Goal: Information Seeking & Learning: Compare options

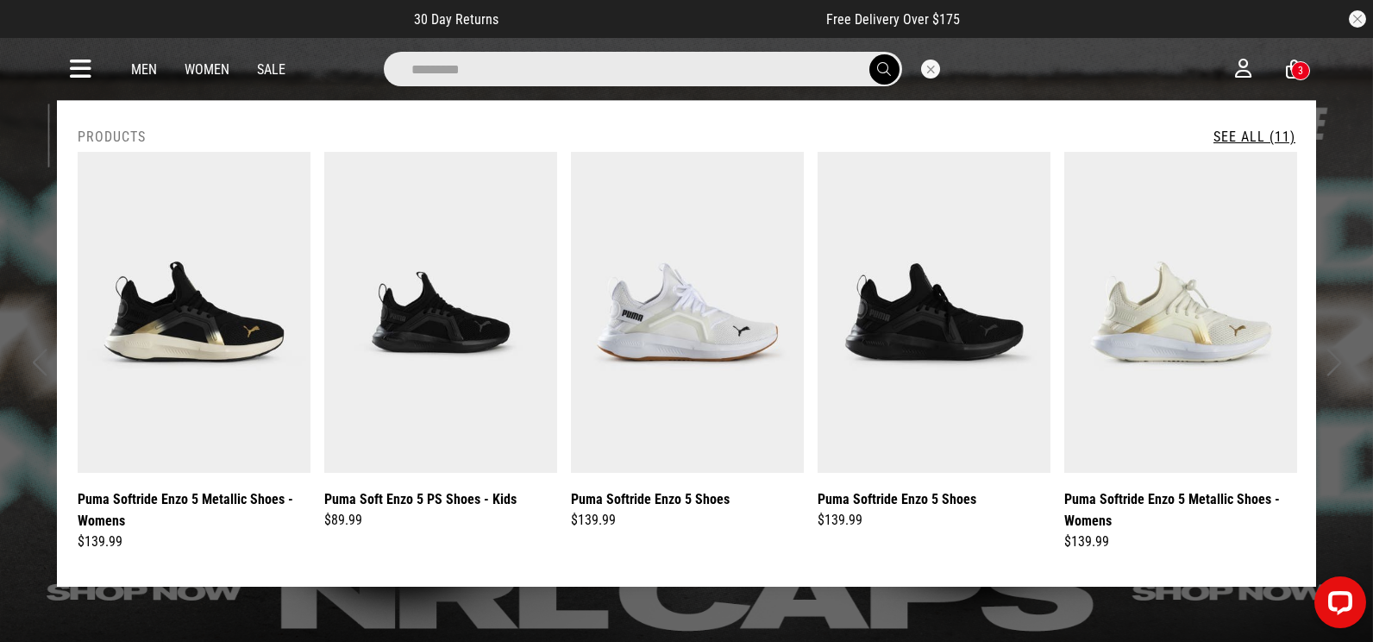
type input "*********"
click at [1259, 132] on link "See All (11)" at bounding box center [1255, 137] width 82 height 16
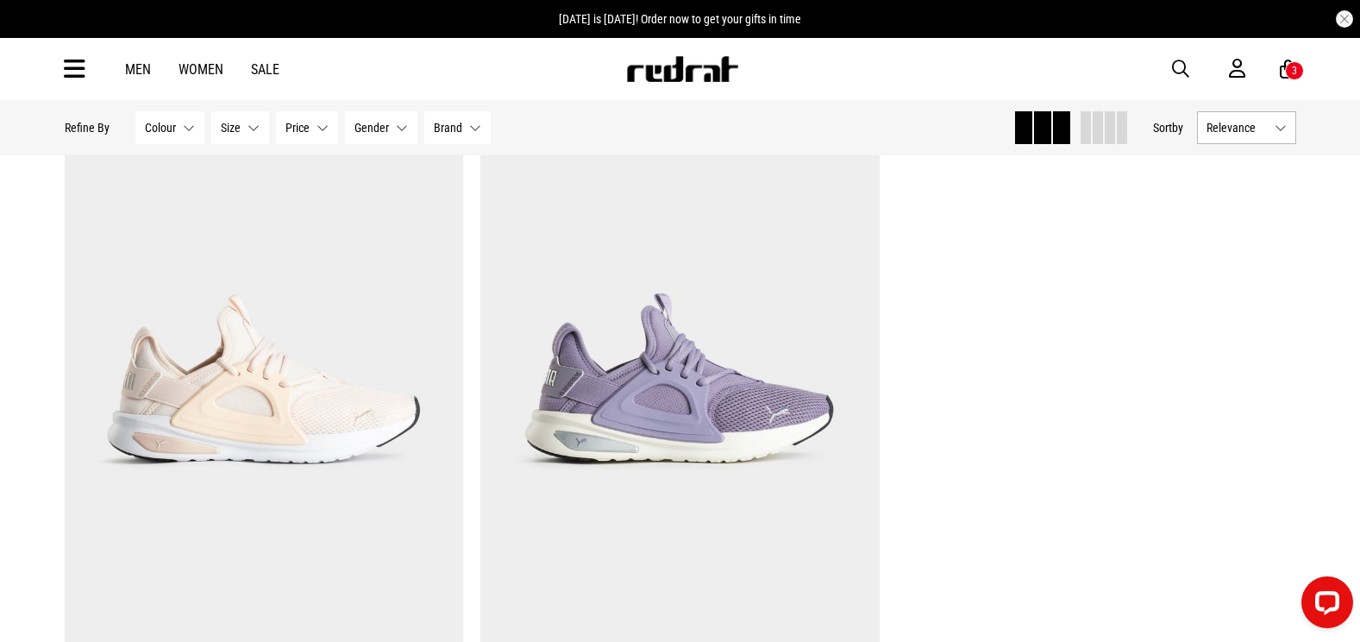
scroll to position [2329, 0]
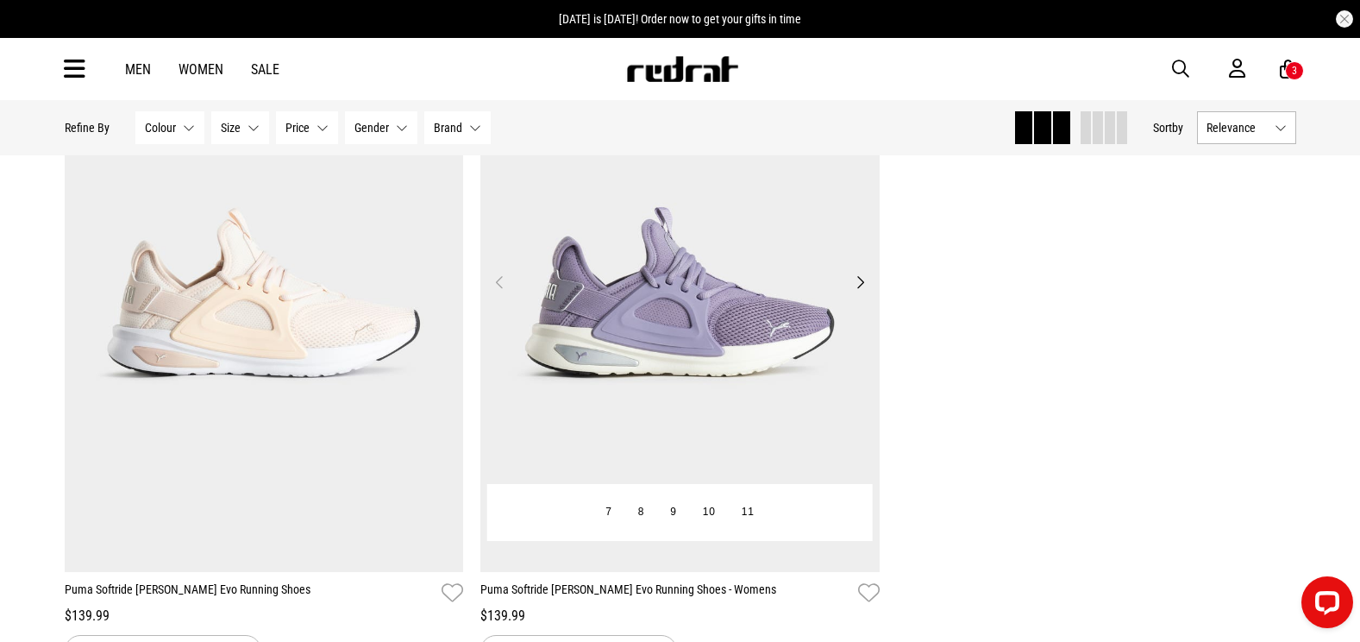
click at [588, 240] on img at bounding box center [680, 292] width 399 height 559
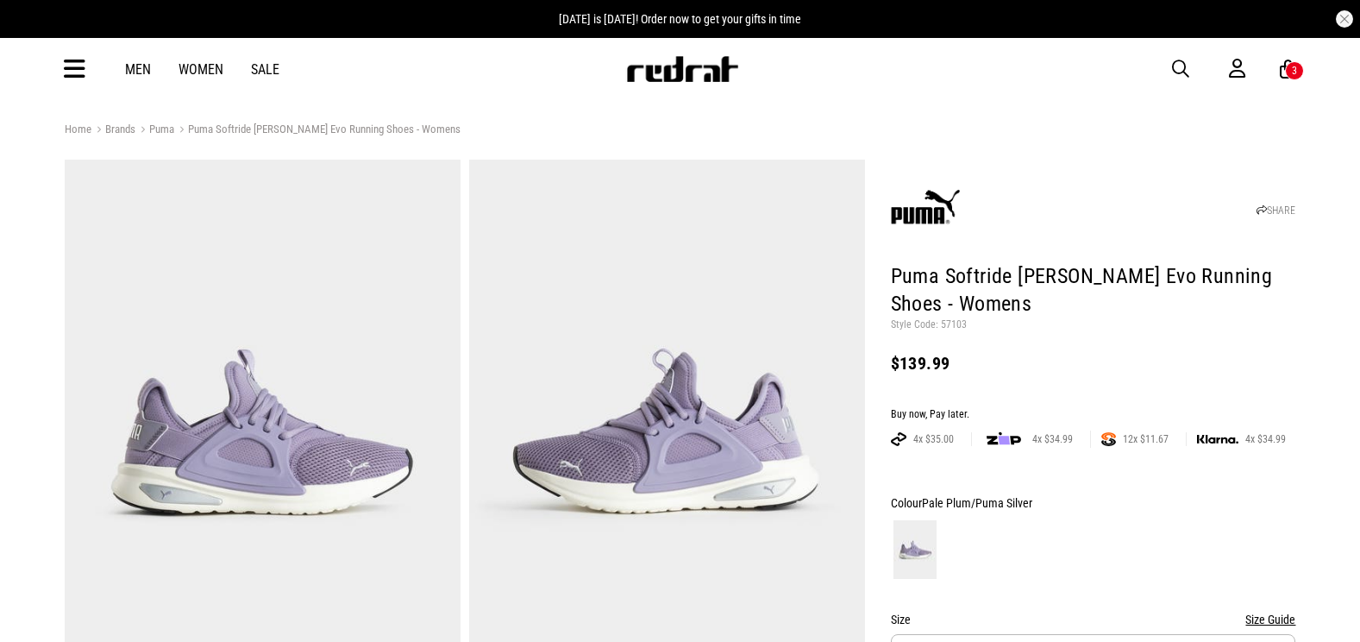
click at [946, 322] on p "Style Code: 57103" at bounding box center [1093, 325] width 405 height 14
click at [946, 318] on p "Style Code: 57103" at bounding box center [1093, 325] width 405 height 14
click at [948, 323] on p "Style Code: 57103" at bounding box center [1093, 325] width 405 height 14
copy p "57103"
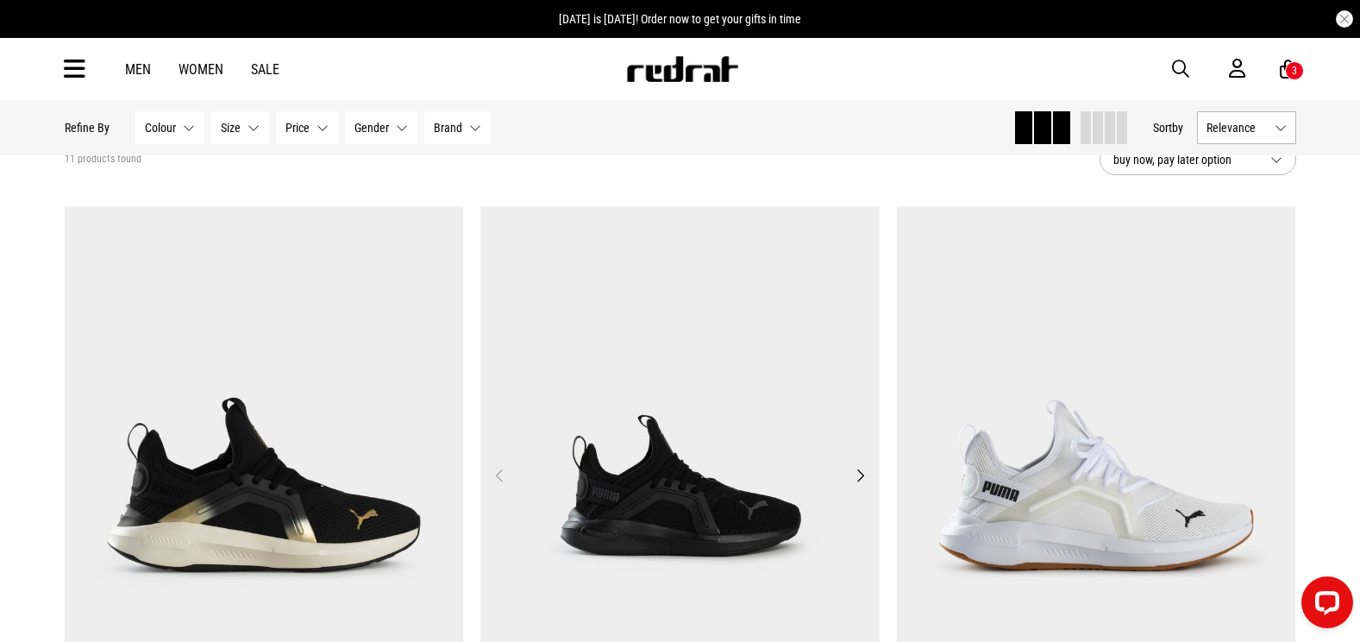
scroll to position [94, 0]
click at [175, 338] on img at bounding box center [264, 486] width 399 height 559
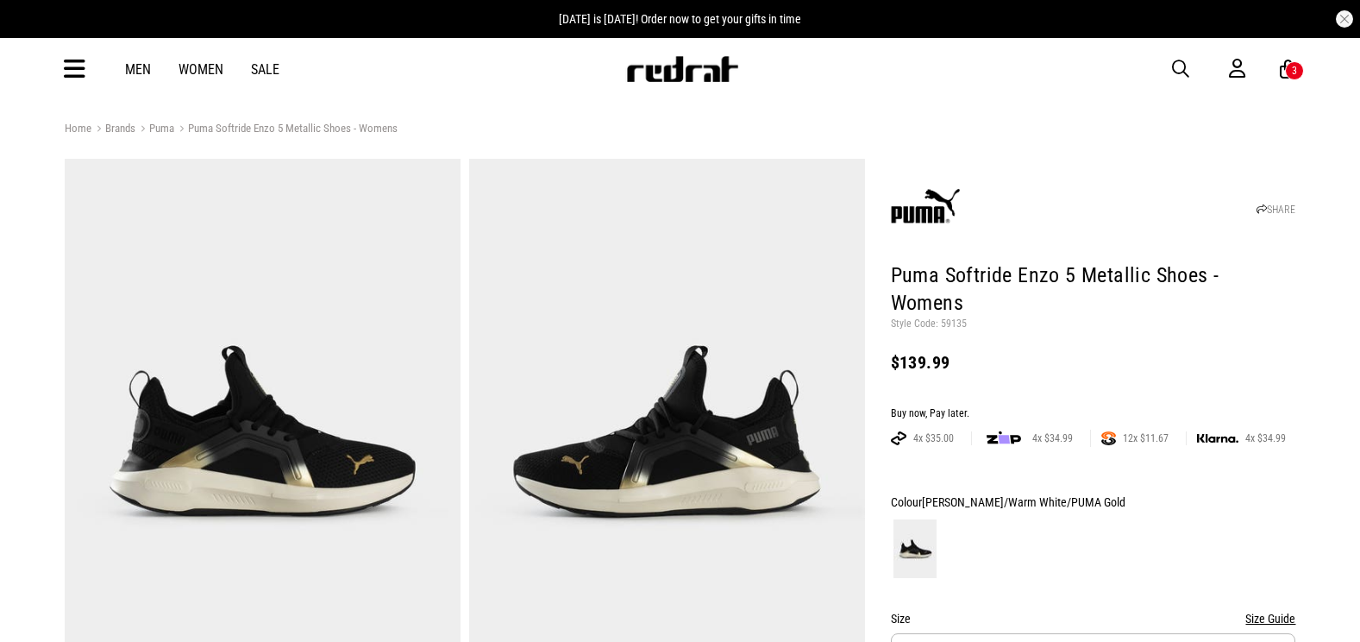
click at [952, 317] on p "Style Code: 59135" at bounding box center [1093, 324] width 405 height 14
copy p "59135"
click at [1014, 317] on p "Style Code: 59135" at bounding box center [1093, 324] width 405 height 14
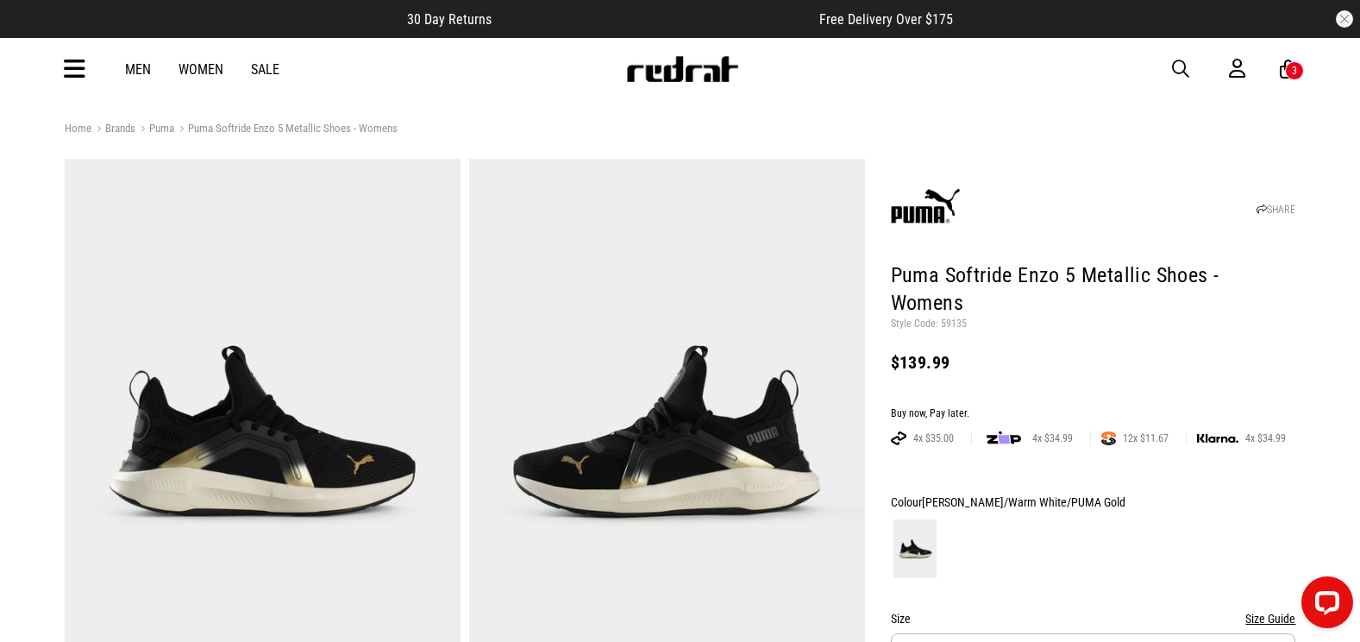
click at [1178, 65] on span "button" at bounding box center [1180, 69] width 17 height 21
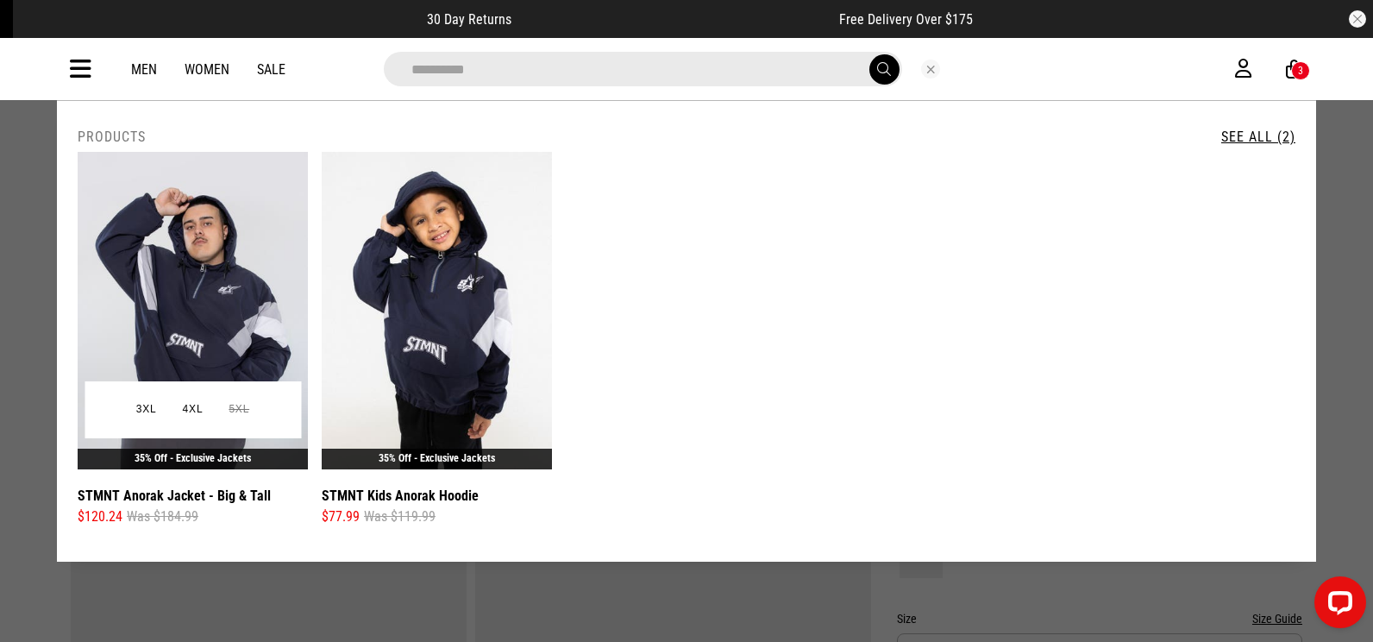
type input "**********"
click at [203, 267] on img at bounding box center [193, 310] width 230 height 317
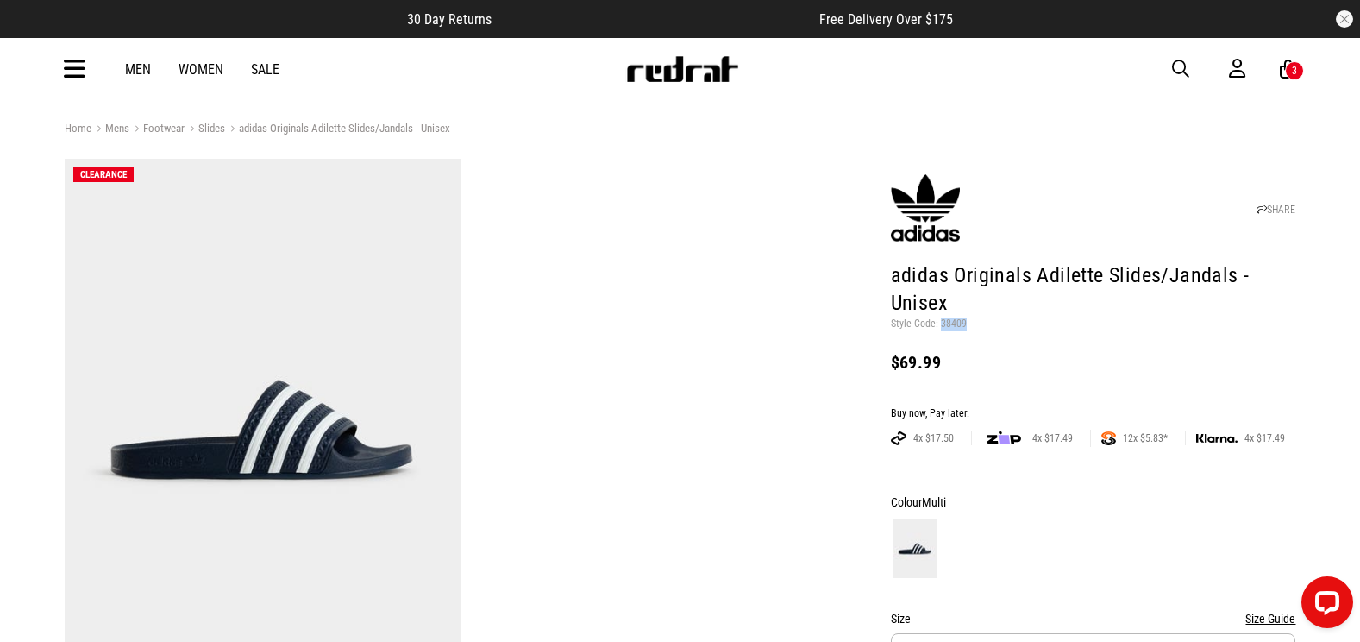
click at [1183, 68] on span "button" at bounding box center [1180, 69] width 17 height 21
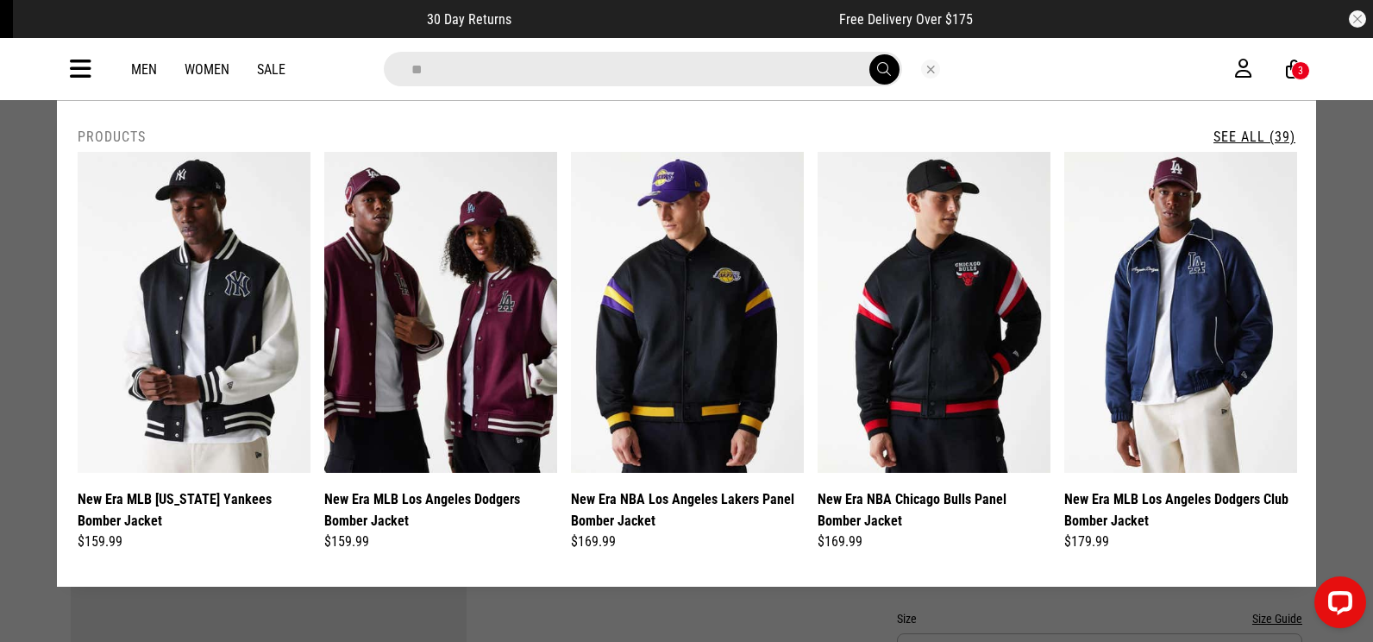
type input "*"
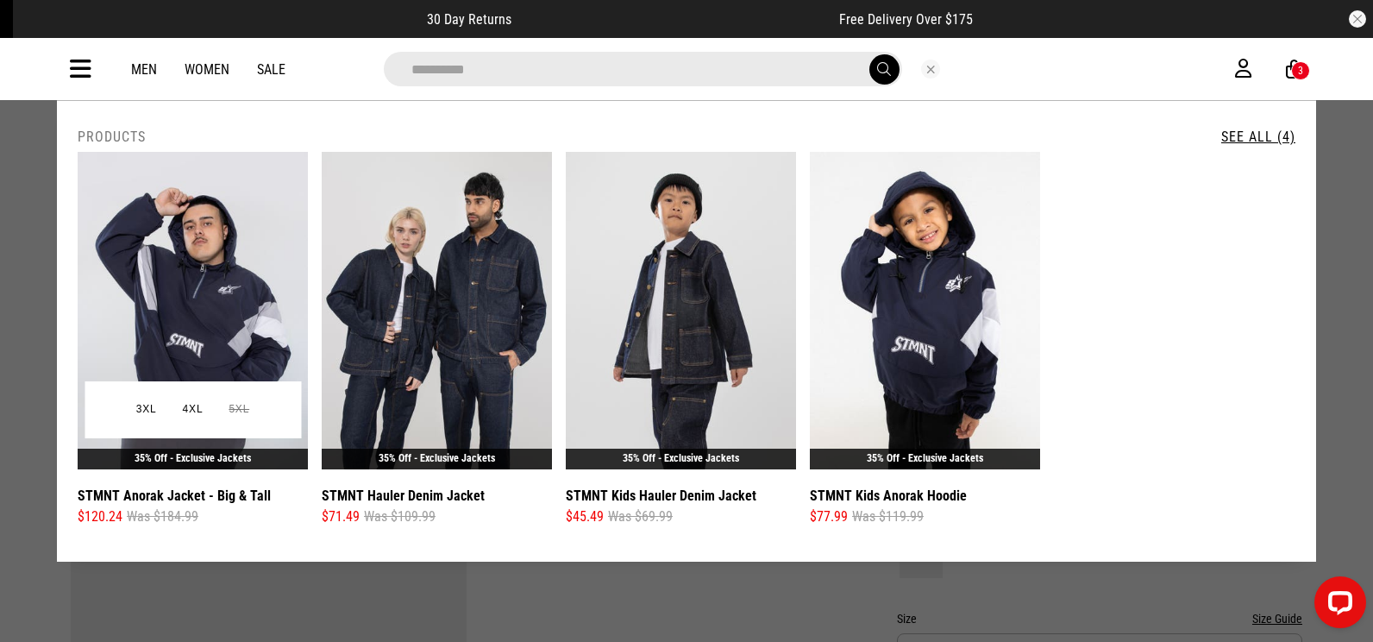
type input "**********"
click at [232, 226] on img at bounding box center [193, 310] width 230 height 317
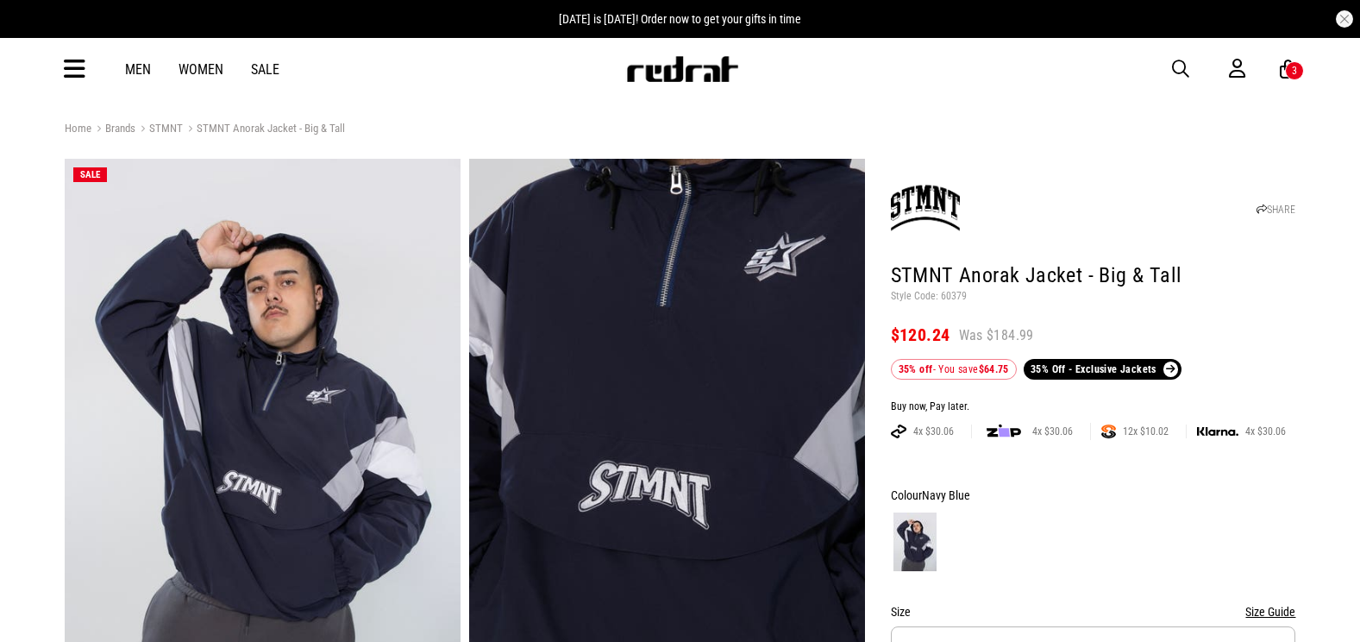
click at [954, 298] on p "Style Code: 60379" at bounding box center [1093, 297] width 405 height 14
copy p "60379"
